Goal: Navigation & Orientation: Find specific page/section

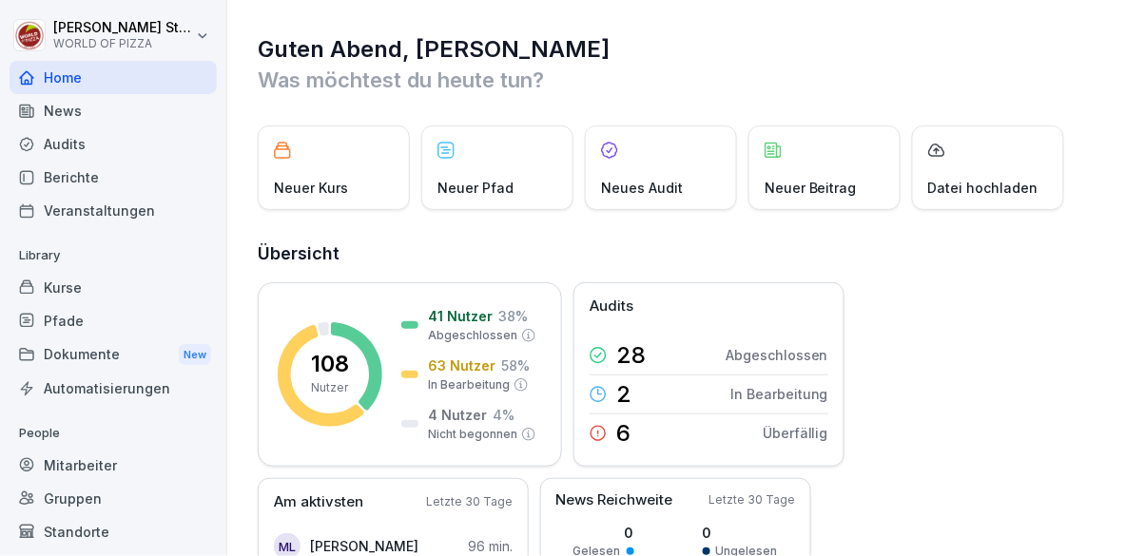
click at [78, 533] on div "Standorte" at bounding box center [113, 531] width 207 height 33
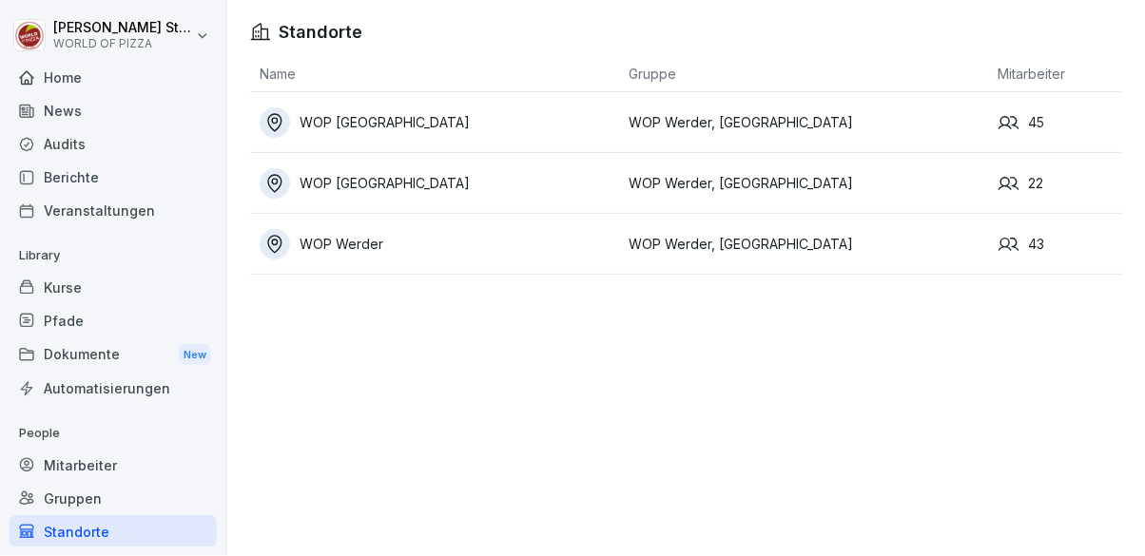
click at [75, 186] on div "Berichte" at bounding box center [113, 177] width 207 height 33
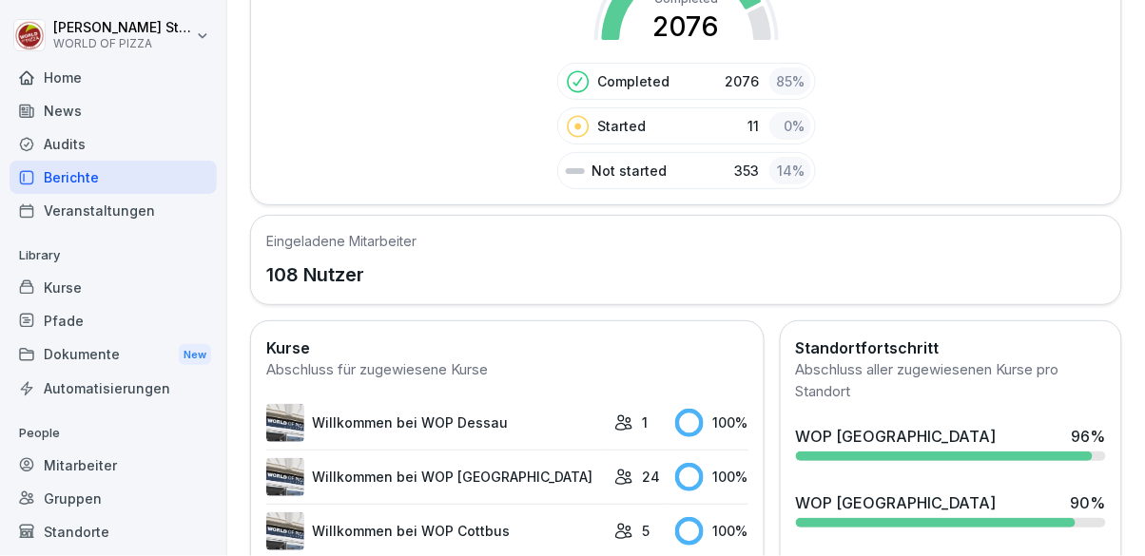
scroll to position [419, 0]
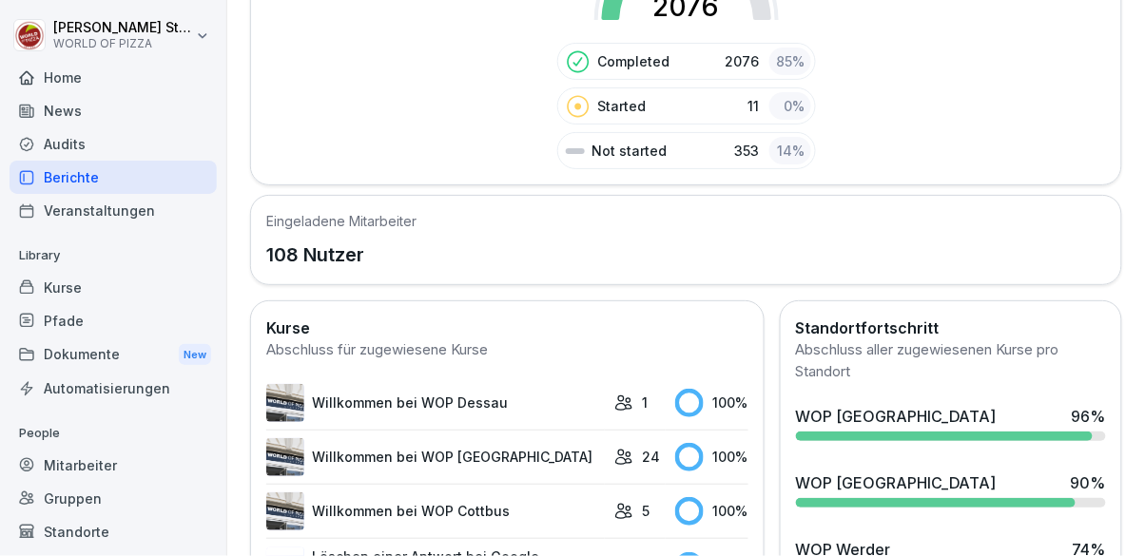
click at [101, 466] on div "Mitarbeiter" at bounding box center [113, 465] width 207 height 33
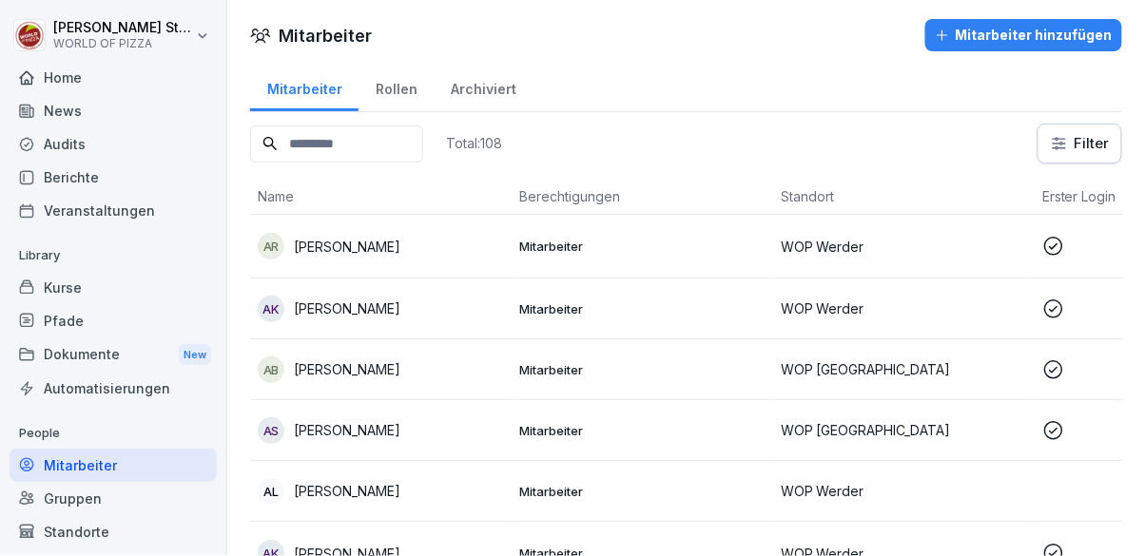
click at [83, 524] on div "Standorte" at bounding box center [113, 531] width 207 height 33
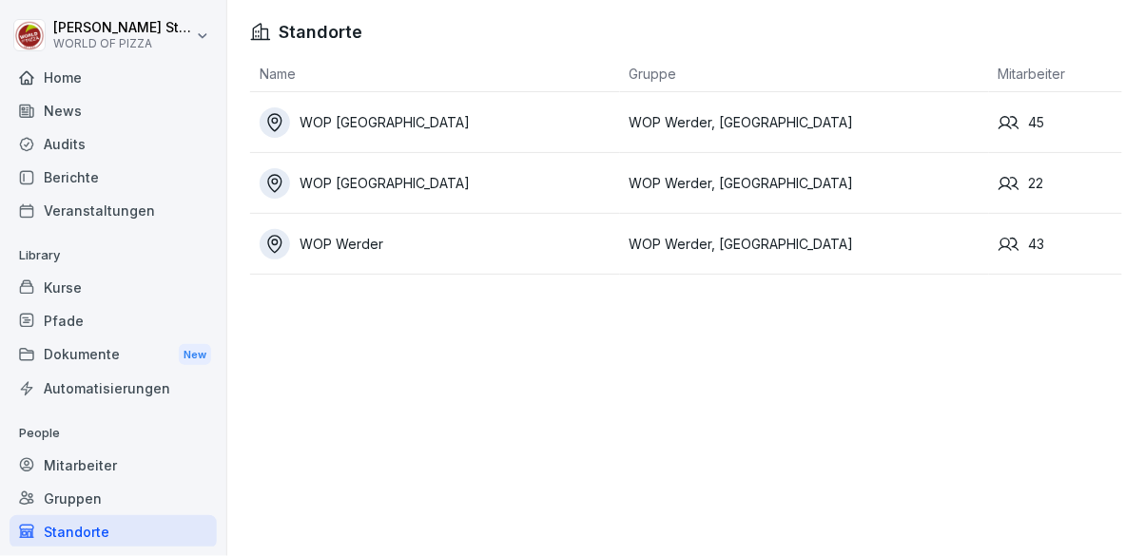
click at [442, 185] on div "WOP [GEOGRAPHIC_DATA]" at bounding box center [440, 183] width 360 height 30
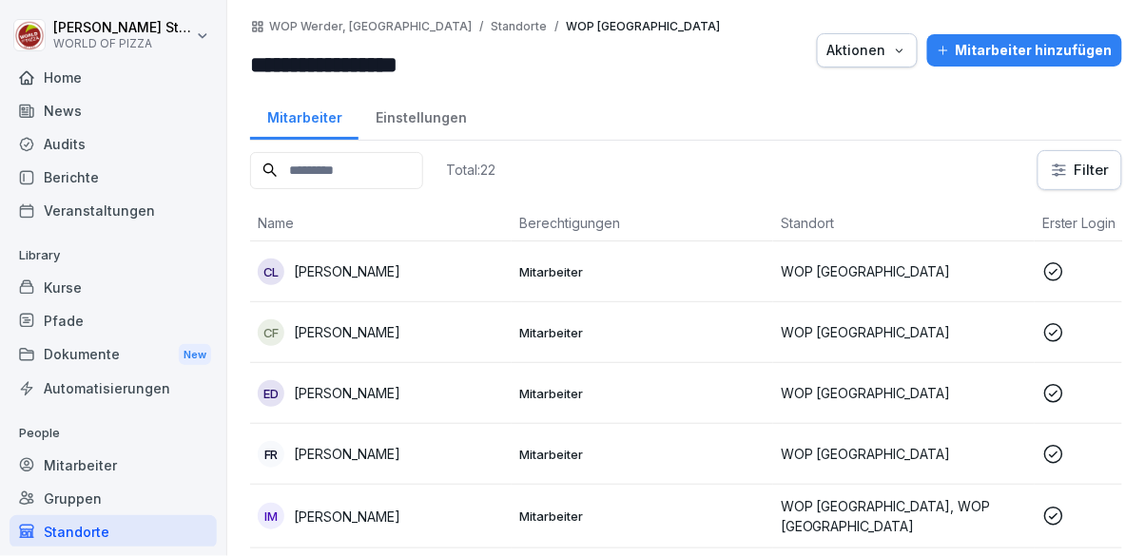
click at [393, 272] on p "[PERSON_NAME]" at bounding box center [347, 272] width 107 height 20
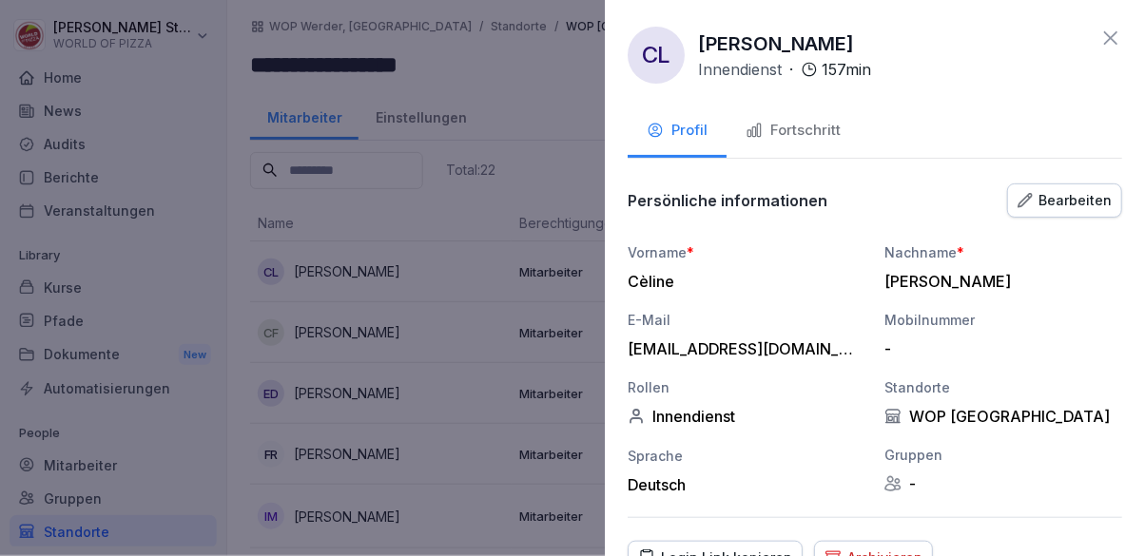
click at [785, 133] on div "Fortschritt" at bounding box center [793, 131] width 95 height 22
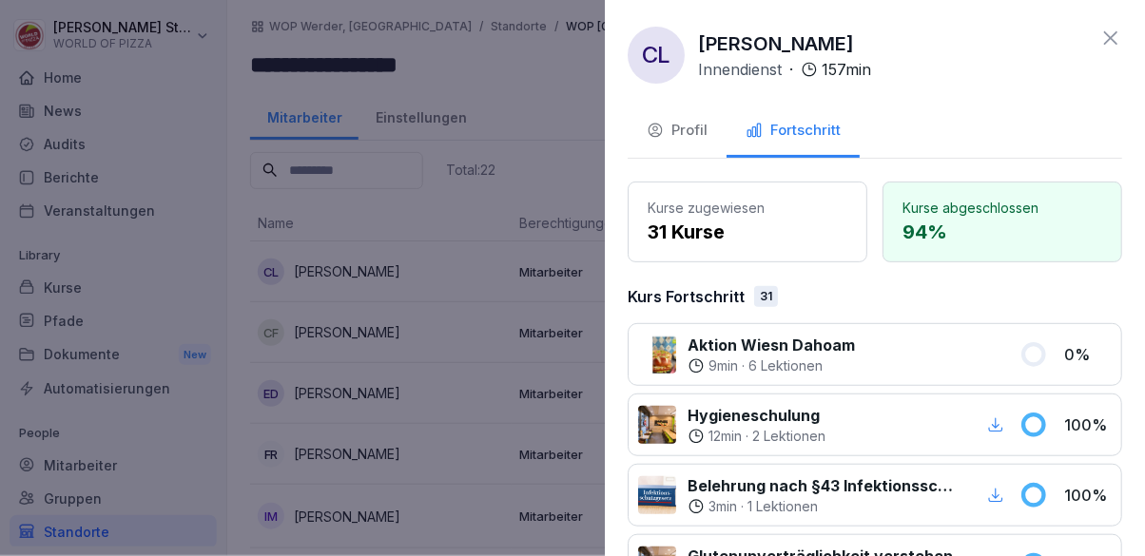
click at [518, 97] on div at bounding box center [572, 278] width 1145 height 556
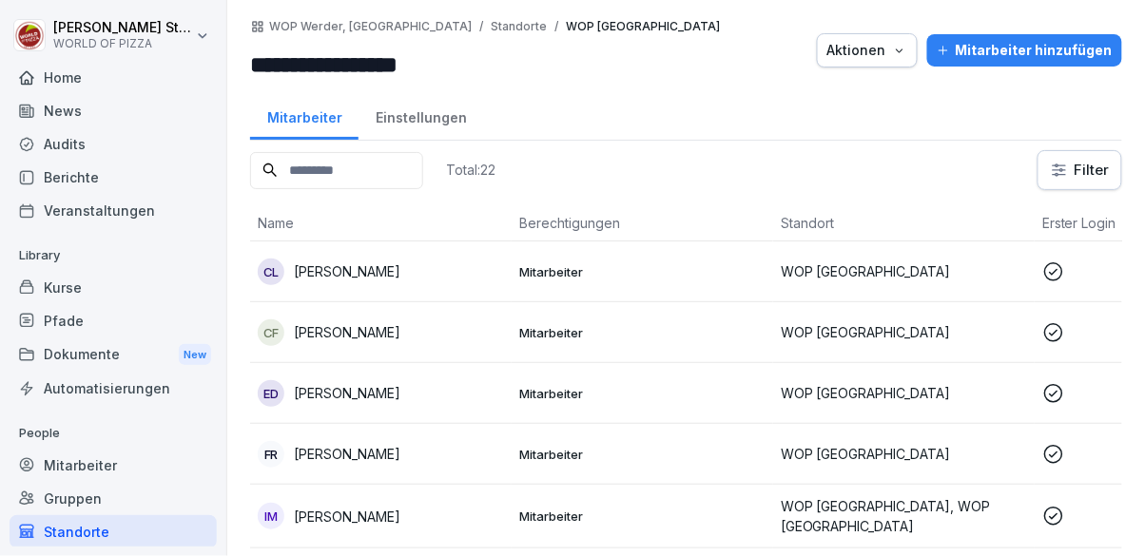
click at [382, 394] on div "[PERSON_NAME]" at bounding box center [381, 393] width 246 height 27
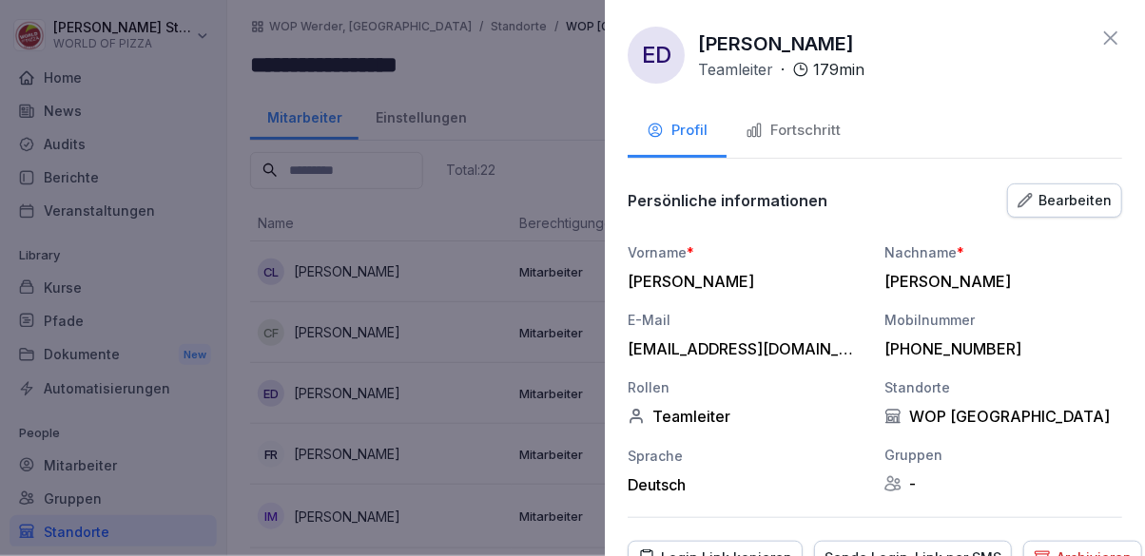
click at [793, 138] on div "Fortschritt" at bounding box center [793, 131] width 95 height 22
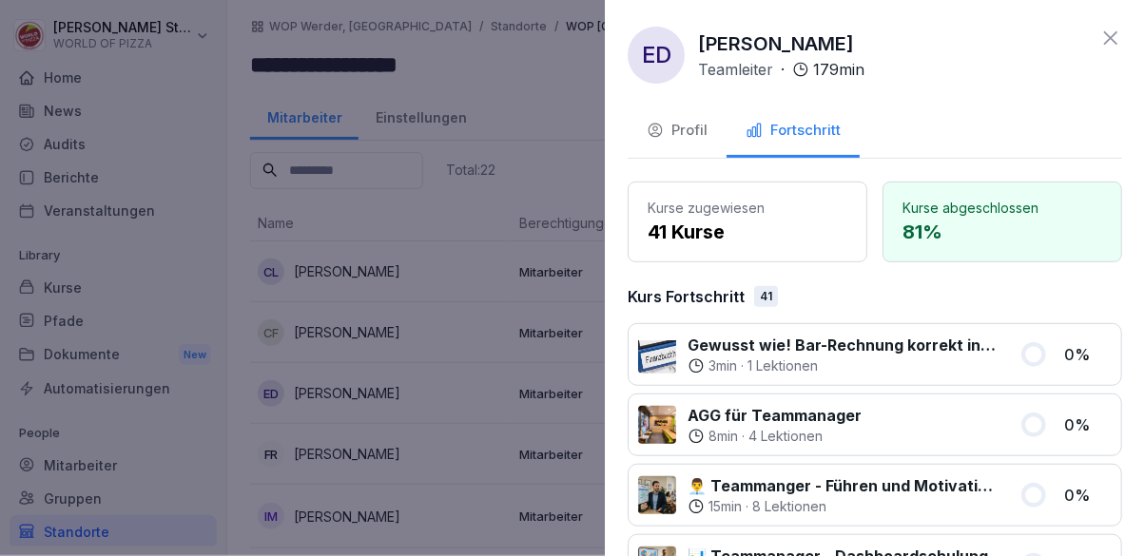
click at [515, 97] on div at bounding box center [572, 278] width 1145 height 556
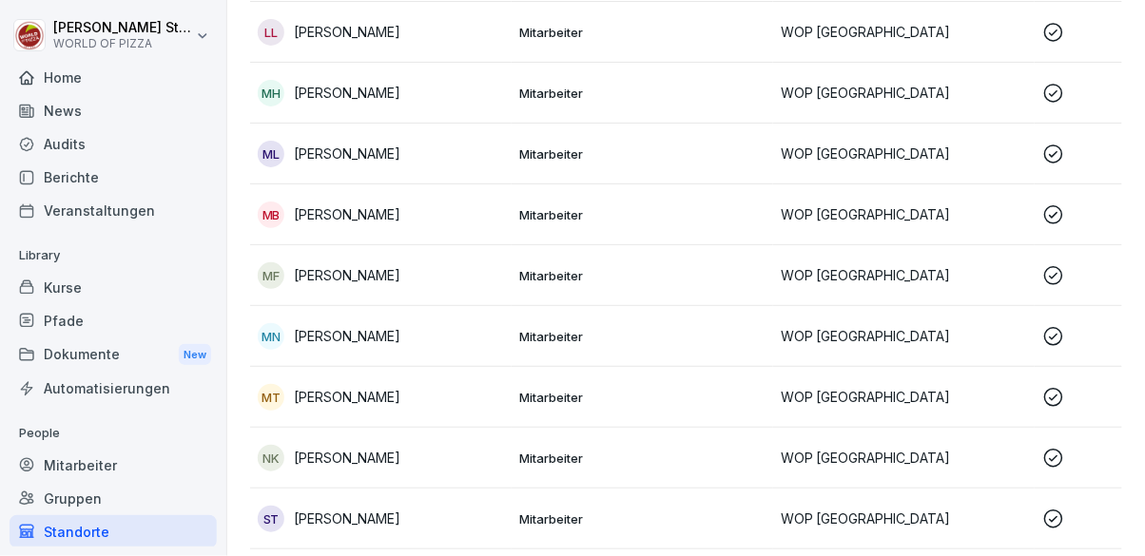
scroll to position [935, 0]
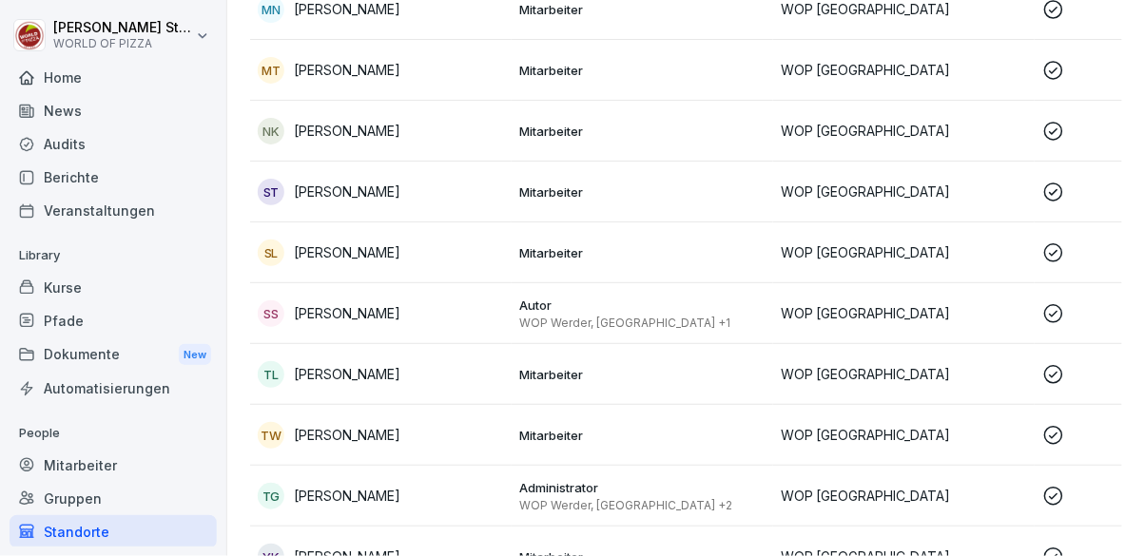
click at [443, 185] on div "ST Samson Tennai" at bounding box center [381, 192] width 246 height 27
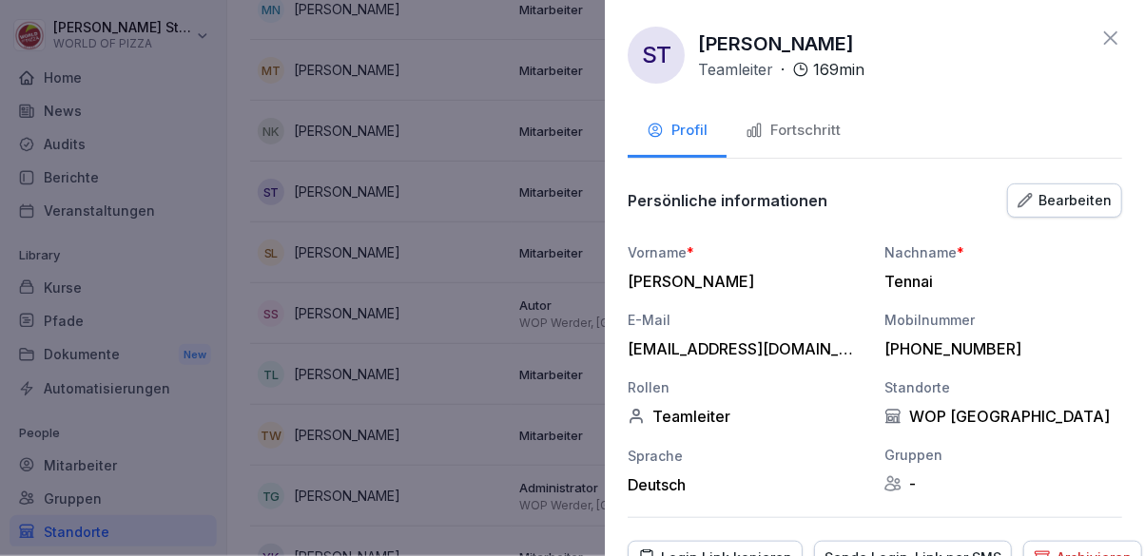
click at [793, 130] on div "Fortschritt" at bounding box center [793, 131] width 95 height 22
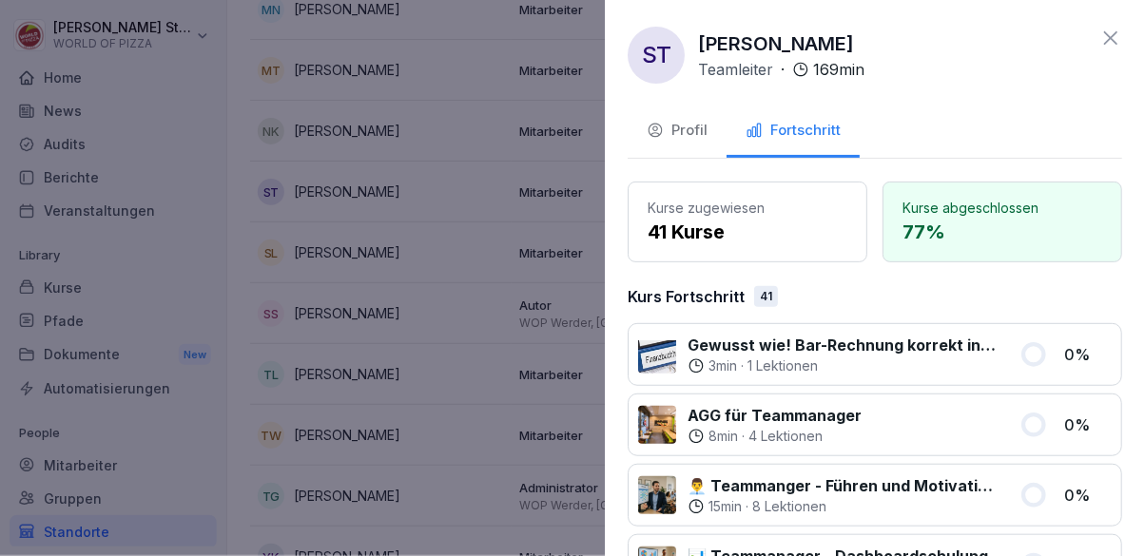
click at [431, 332] on div at bounding box center [572, 278] width 1145 height 556
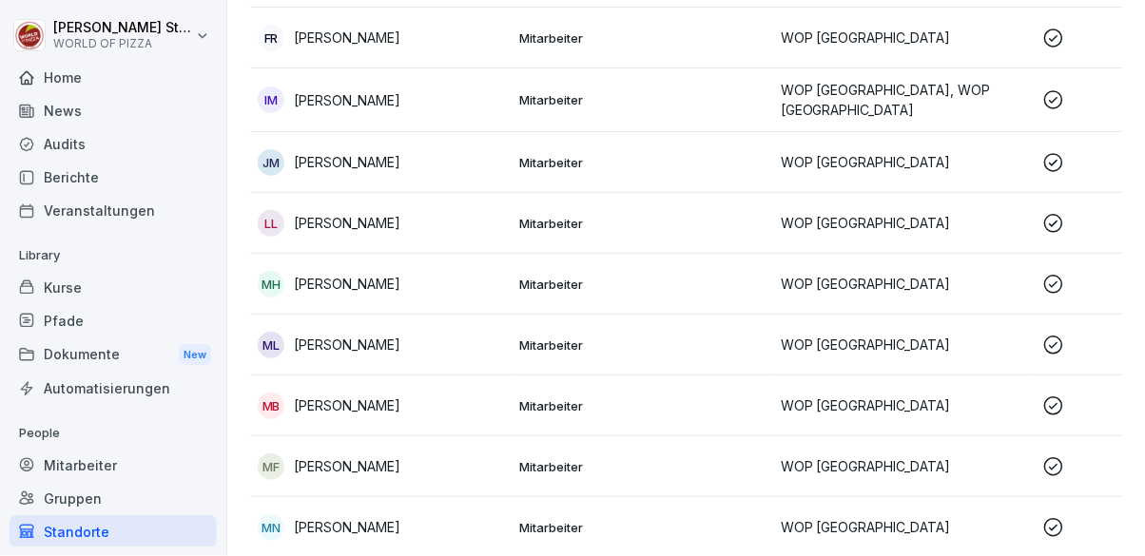
scroll to position [0, 0]
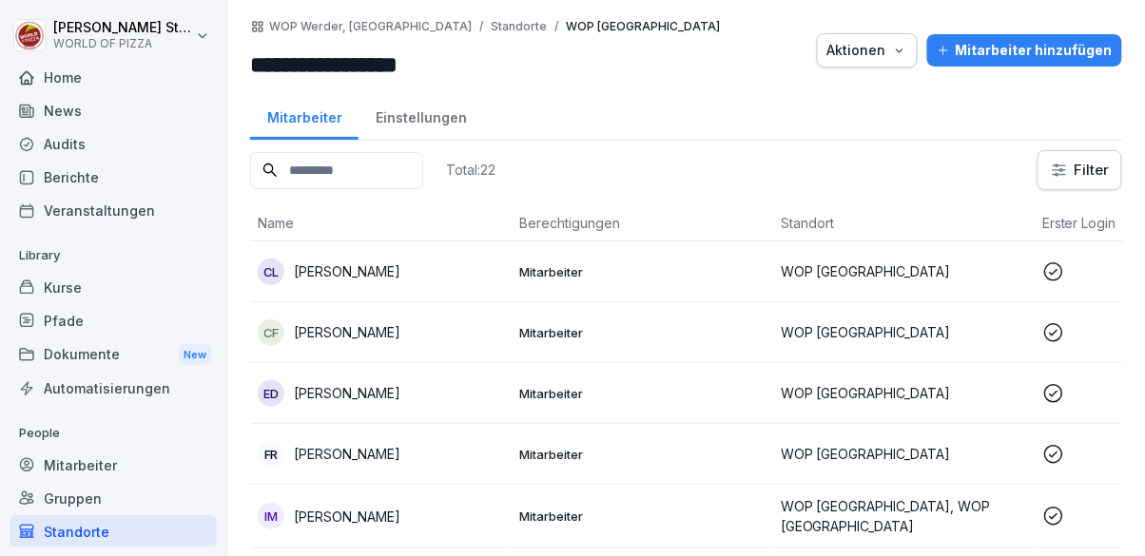
click at [68, 176] on div "Berichte" at bounding box center [113, 177] width 207 height 33
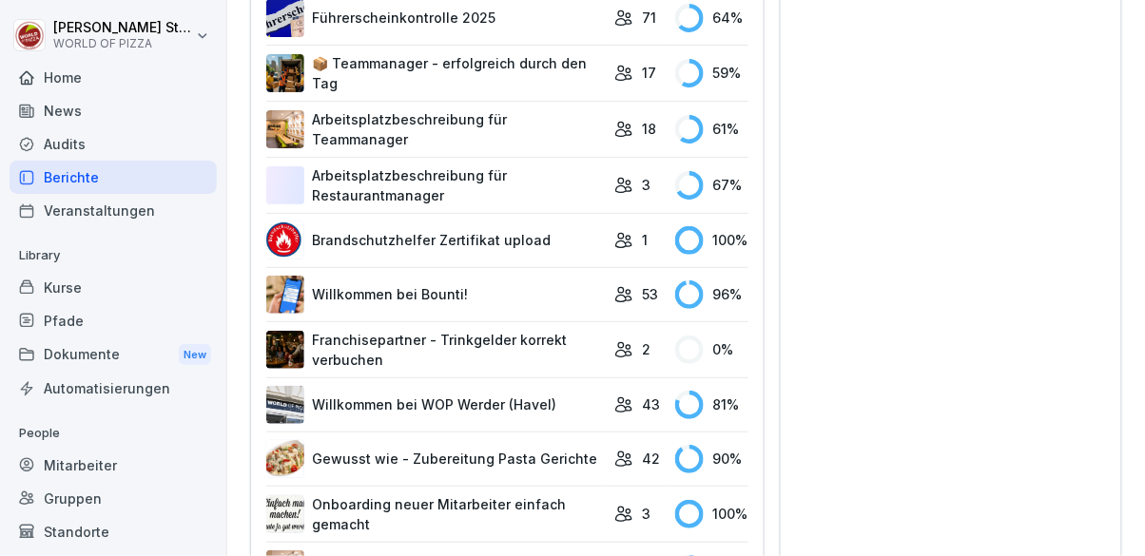
scroll to position [1079, 0]
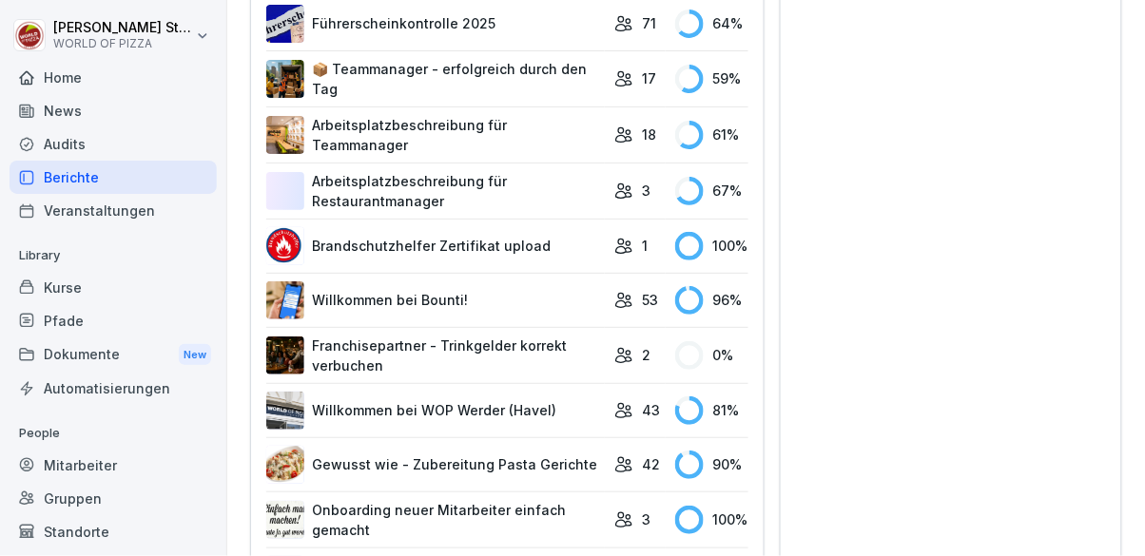
click at [370, 245] on link "Brandschutzhelfer Zertifikat upload" at bounding box center [435, 246] width 339 height 38
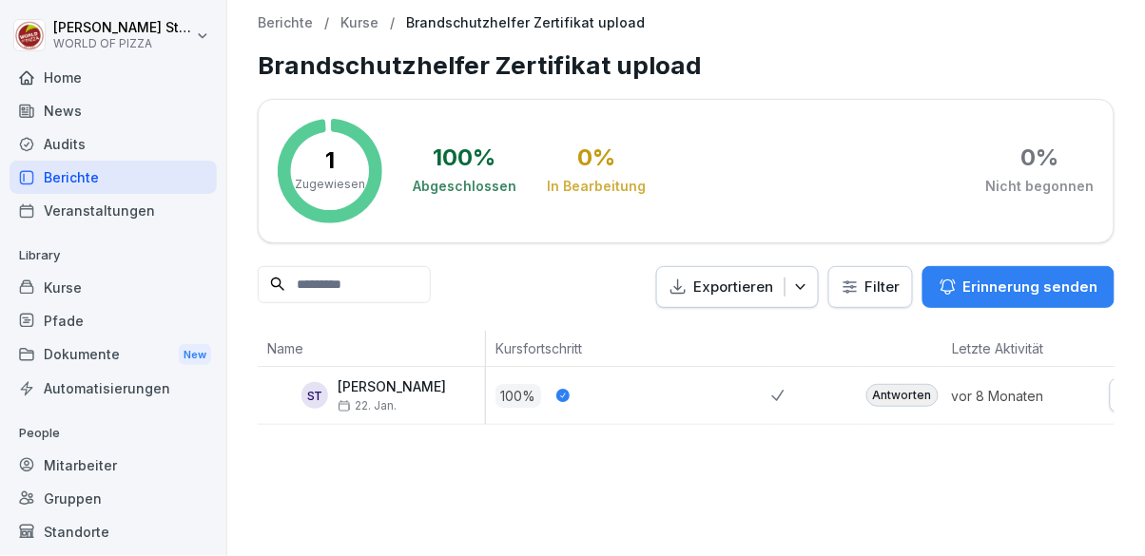
click at [80, 82] on div "Home" at bounding box center [113, 77] width 207 height 33
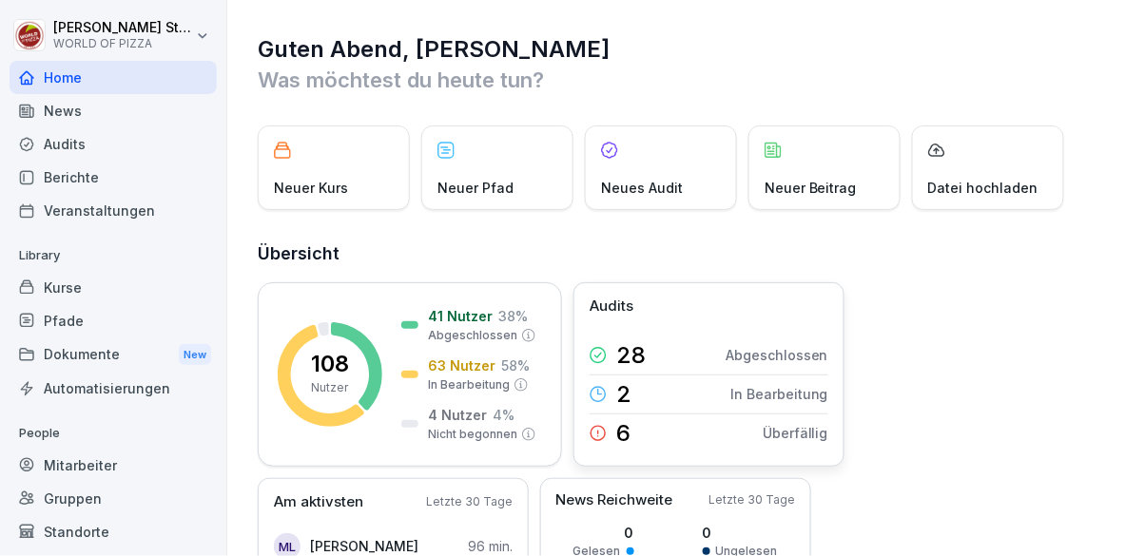
click at [780, 393] on p "In Bearbeitung" at bounding box center [779, 394] width 98 height 20
